Goal: Check status

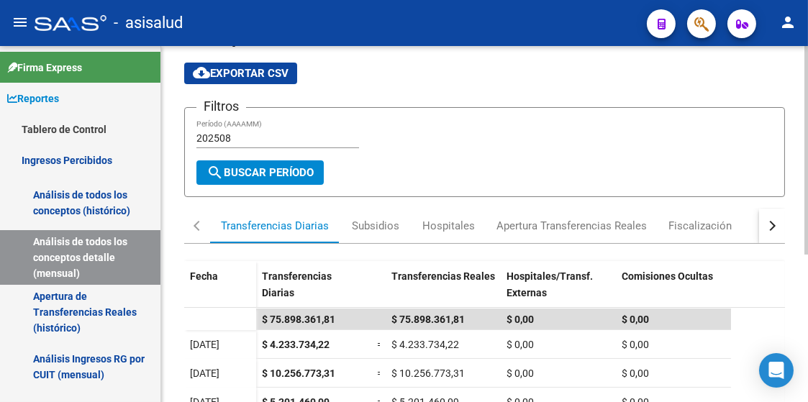
scroll to position [144, 0]
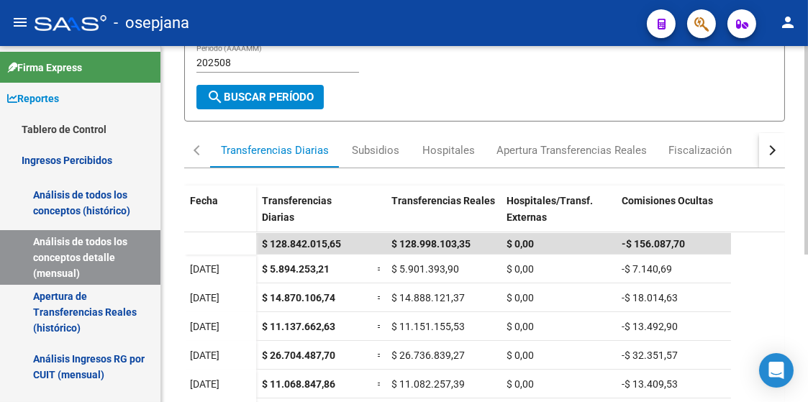
scroll to position [144, 0]
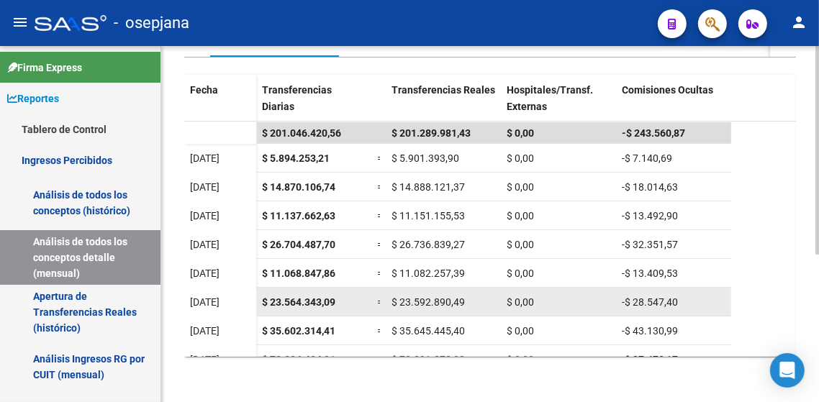
scroll to position [17, 0]
